Goal: Information Seeking & Learning: Learn about a topic

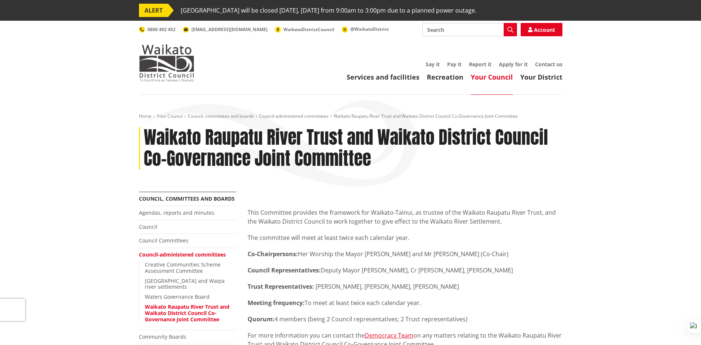
drag, startPoint x: 68, startPoint y: 219, endPoint x: 56, endPoint y: 219, distance: 11.8
drag, startPoint x: 112, startPoint y: 219, endPoint x: 80, endPoint y: 220, distance: 32.2
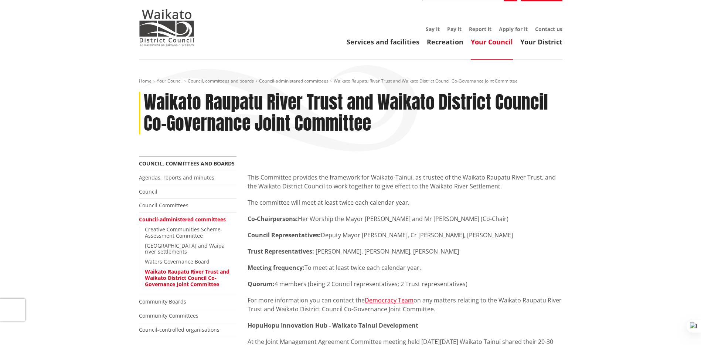
scroll to position [74, 0]
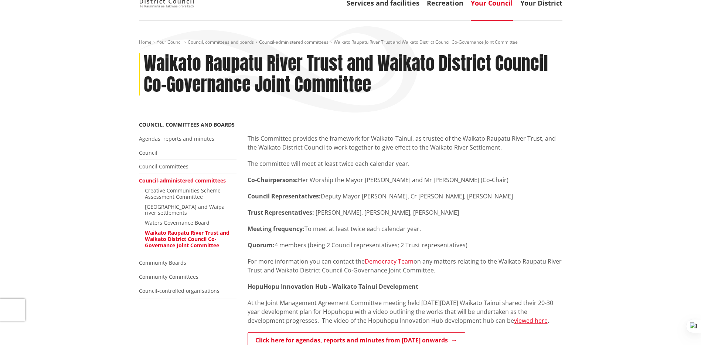
drag, startPoint x: 80, startPoint y: 189, endPoint x: 92, endPoint y: 144, distance: 46.2
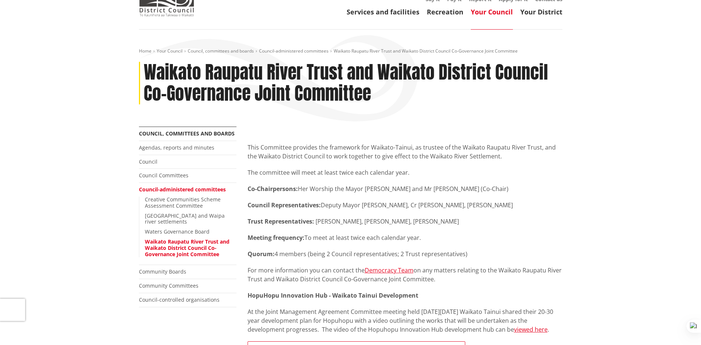
scroll to position [37, 0]
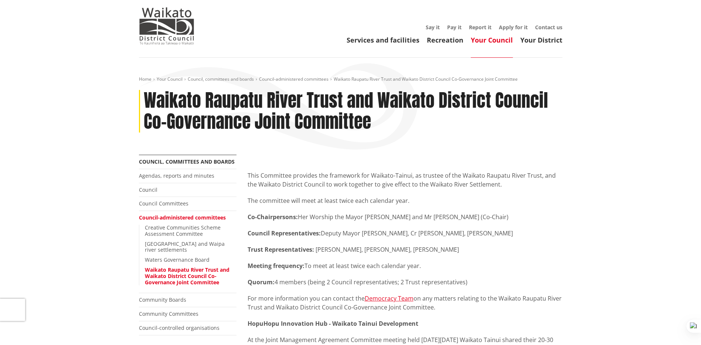
drag, startPoint x: 69, startPoint y: 275, endPoint x: 72, endPoint y: 271, distance: 5.8
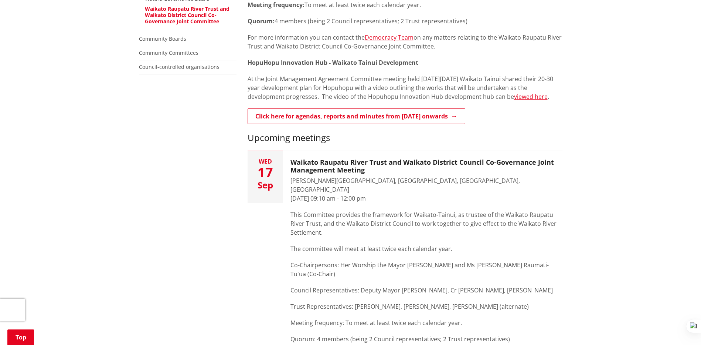
scroll to position [296, 0]
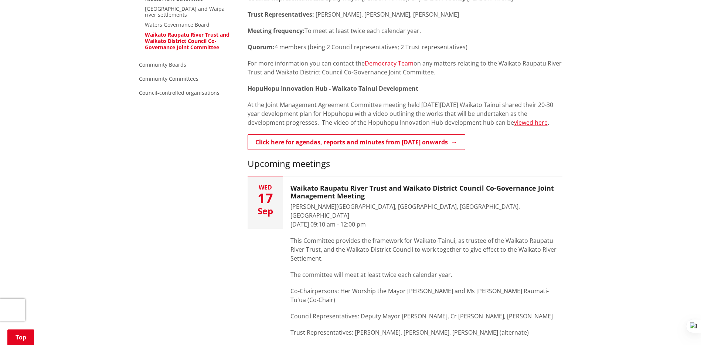
drag, startPoint x: 107, startPoint y: 243, endPoint x: 111, endPoint y: 236, distance: 7.1
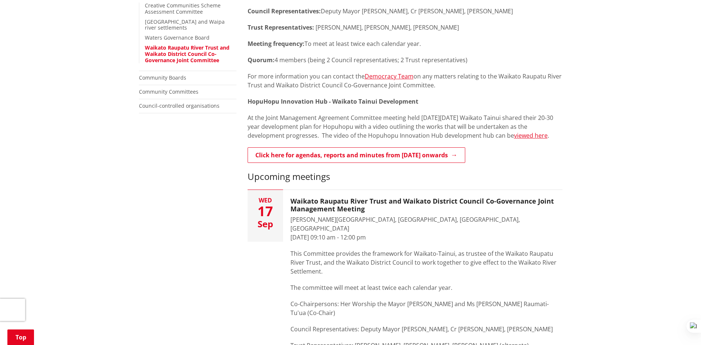
scroll to position [258, 0]
click at [71, 186] on div "Home Your Council Council, committees and boards Council-administered committee…" at bounding box center [350, 310] width 701 height 948
drag, startPoint x: 120, startPoint y: 200, endPoint x: 48, endPoint y: 232, distance: 79.1
click at [119, 201] on div "Home Your Council Council, committees and boards Council-administered committee…" at bounding box center [350, 310] width 701 height 948
click at [107, 185] on div "Home Your Council Council, committees and boards Council-administered committee…" at bounding box center [350, 310] width 701 height 948
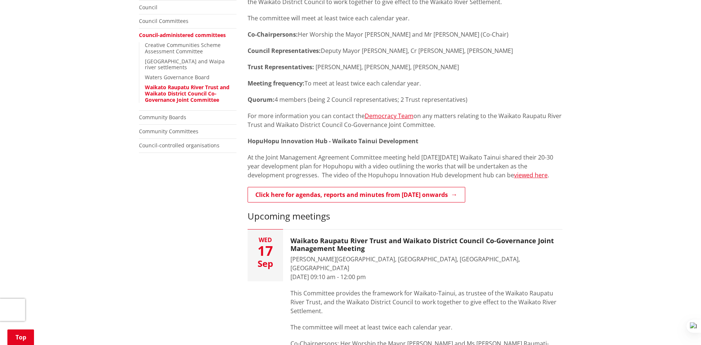
scroll to position [221, 0]
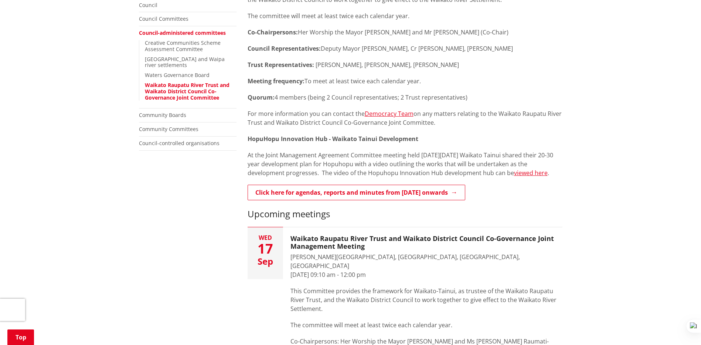
drag, startPoint x: 108, startPoint y: 266, endPoint x: 104, endPoint y: 266, distance: 3.7
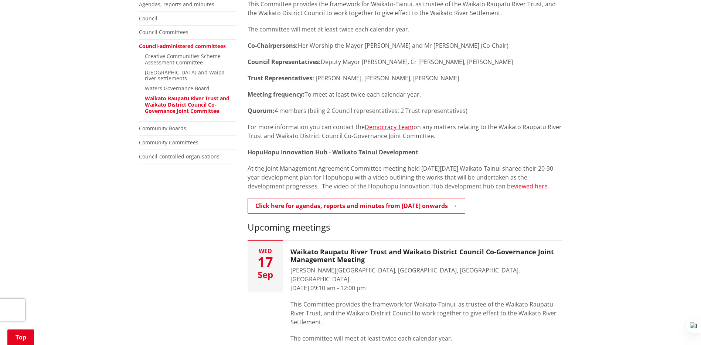
scroll to position [185, 0]
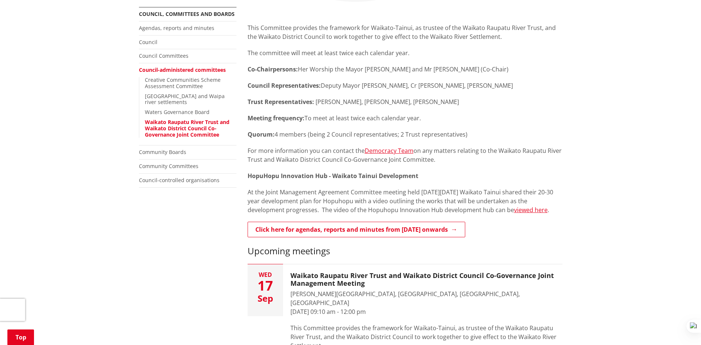
drag, startPoint x: 101, startPoint y: 239, endPoint x: 64, endPoint y: 222, distance: 40.4
drag, startPoint x: 92, startPoint y: 216, endPoint x: 94, endPoint y: 210, distance: 6.2
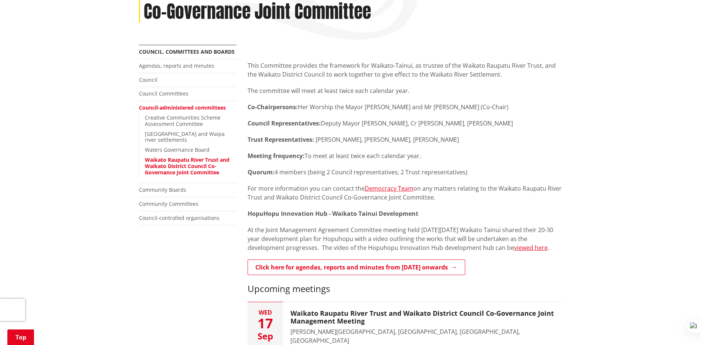
drag, startPoint x: 119, startPoint y: 263, endPoint x: 122, endPoint y: 248, distance: 15.1
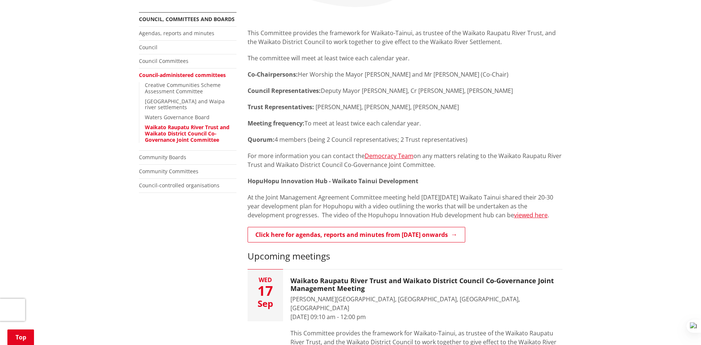
scroll to position [253, 0]
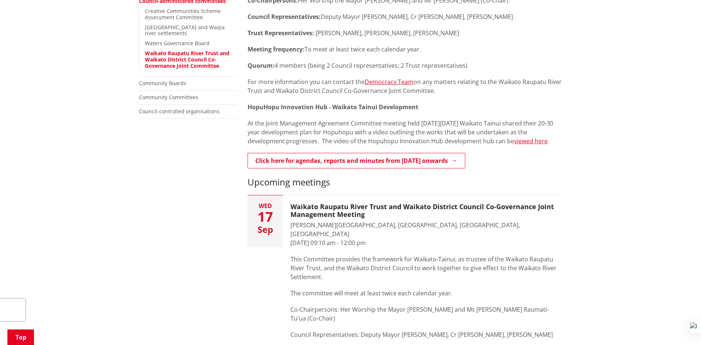
drag, startPoint x: 56, startPoint y: 187, endPoint x: 0, endPoint y: 189, distance: 55.9
click at [54, 187] on div "Home Your Council Council, committees and boards Council-administered committee…" at bounding box center [350, 315] width 701 height 948
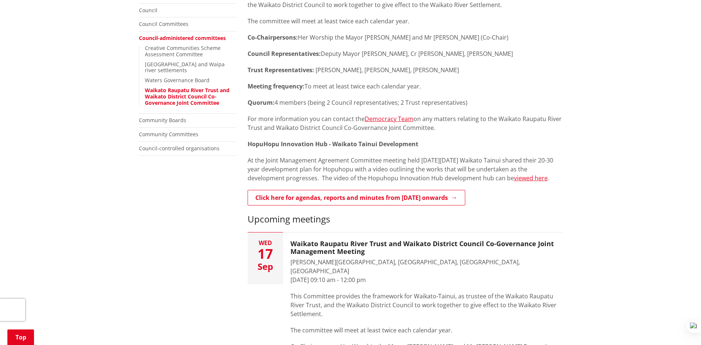
drag, startPoint x: 24, startPoint y: 175, endPoint x: 11, endPoint y: 181, distance: 14.2
drag, startPoint x: 132, startPoint y: 267, endPoint x: 135, endPoint y: 262, distance: 5.6
